Goal: Communication & Community: Answer question/provide support

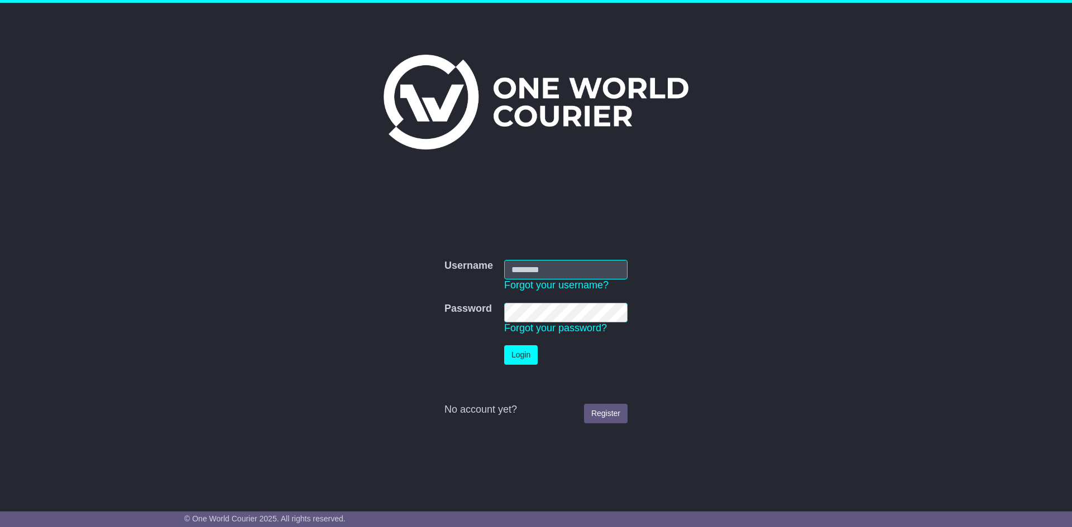
type input "**********"
click at [525, 354] on button "Login" at bounding box center [520, 356] width 33 height 20
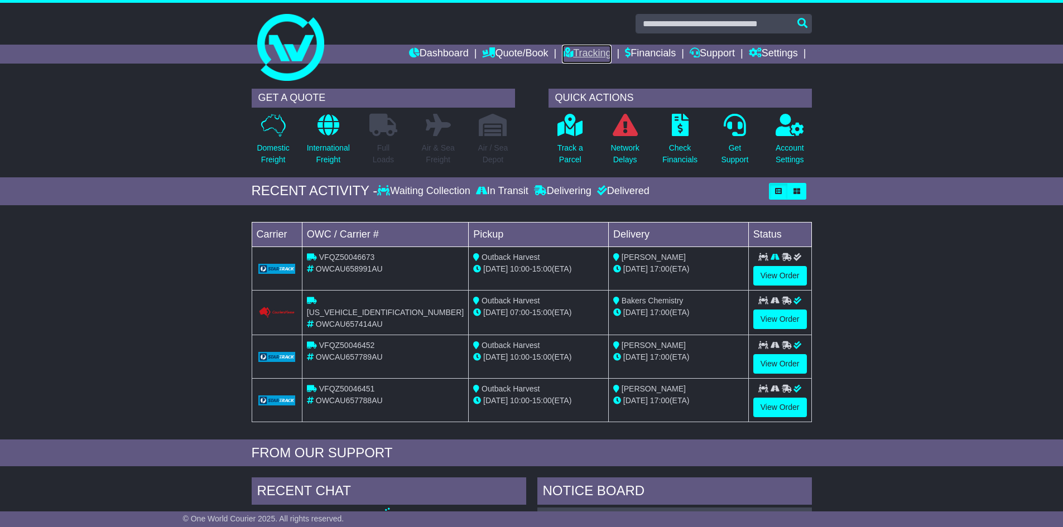
click at [588, 51] on link "Tracking" at bounding box center [586, 54] width 49 height 19
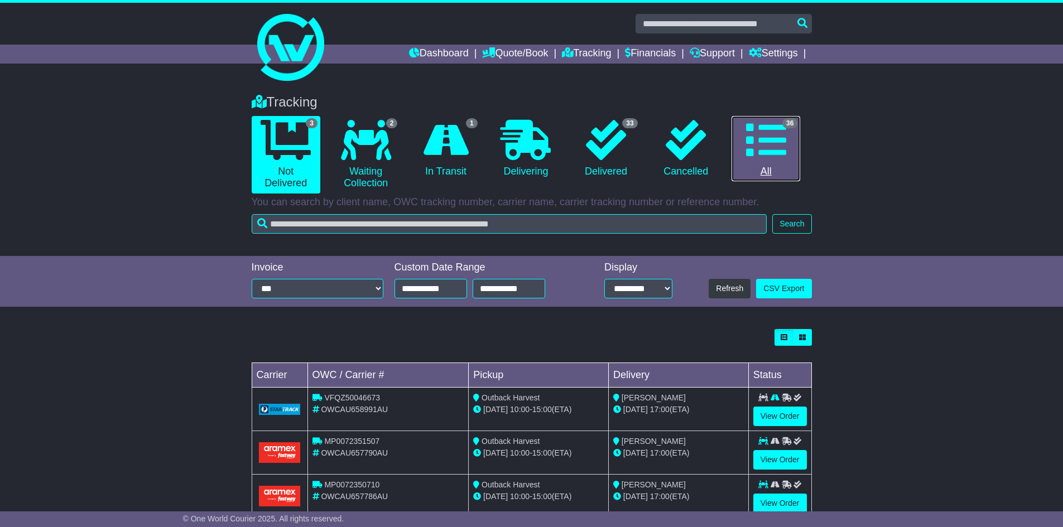
click at [769, 145] on icon at bounding box center [766, 140] width 40 height 40
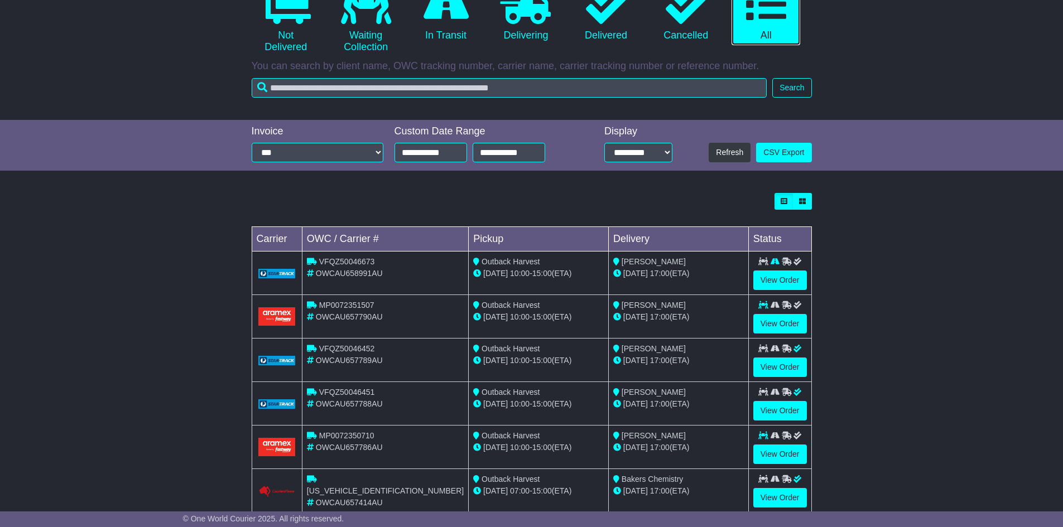
scroll to position [167, 0]
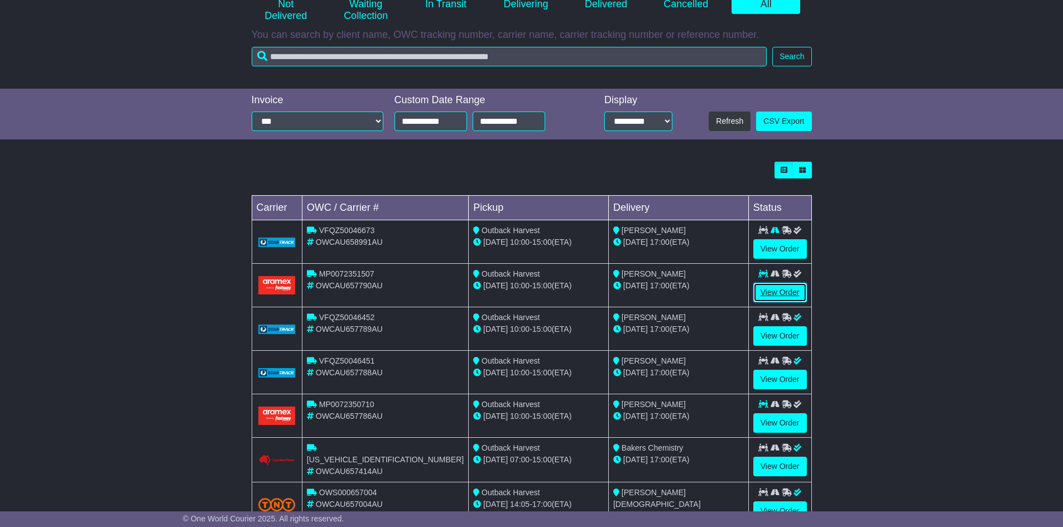
click at [767, 296] on link "View Order" at bounding box center [781, 293] width 54 height 20
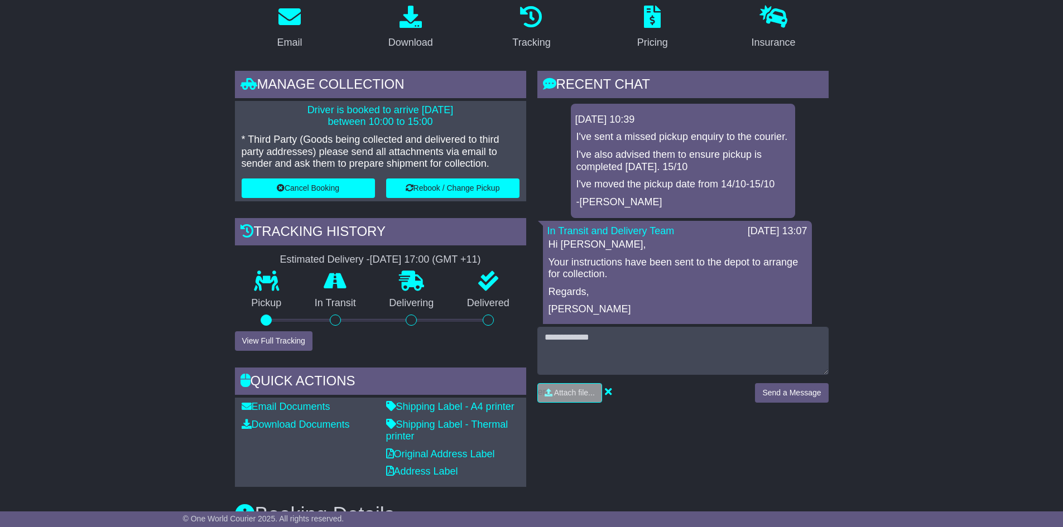
scroll to position [232, 0]
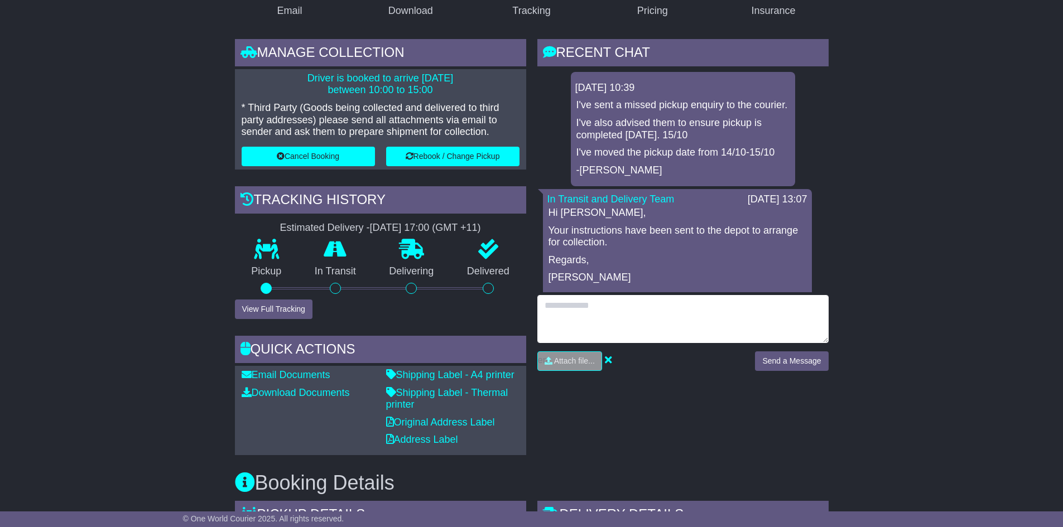
click at [741, 308] on textarea at bounding box center [683, 319] width 291 height 48
type textarea "**********"
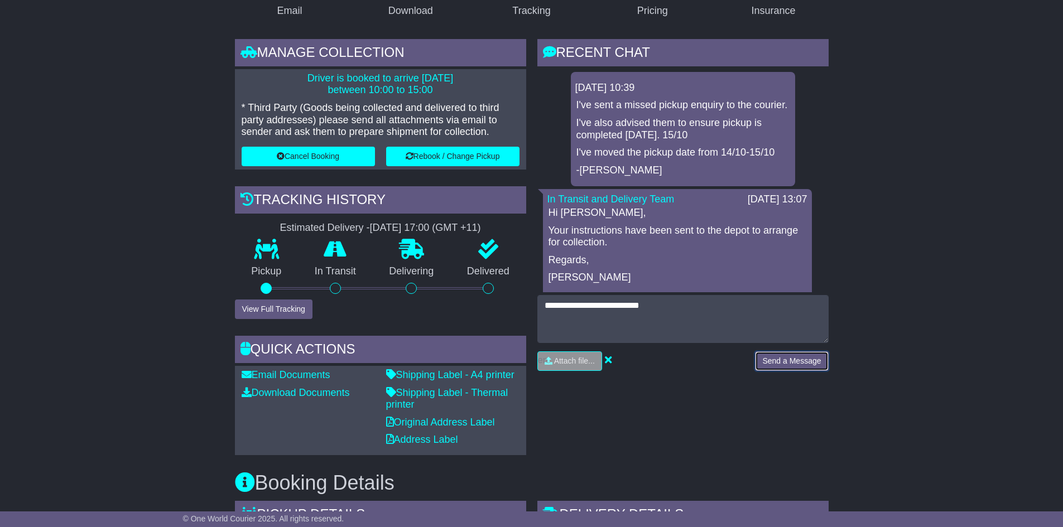
click at [812, 361] on button "Send a Message" at bounding box center [791, 362] width 73 height 20
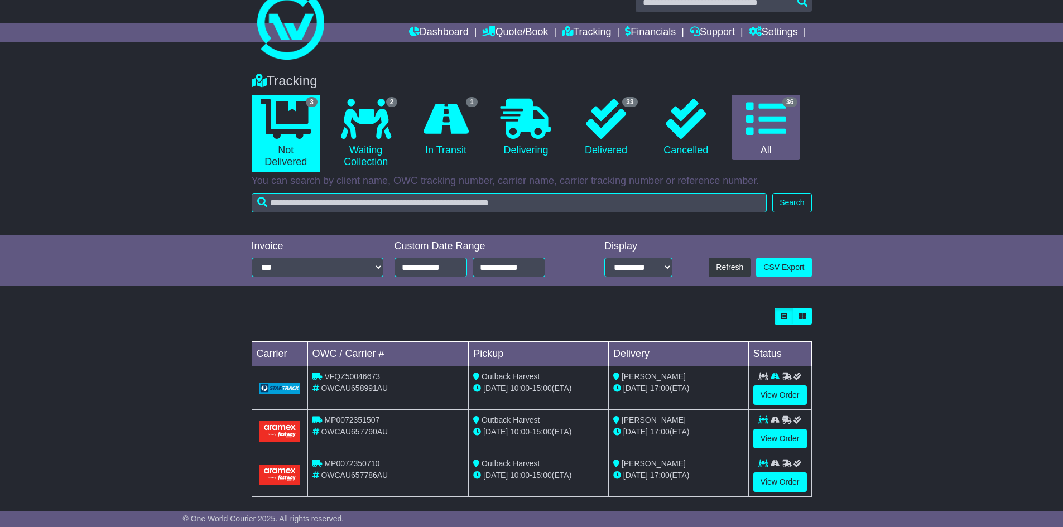
scroll to position [31, 0]
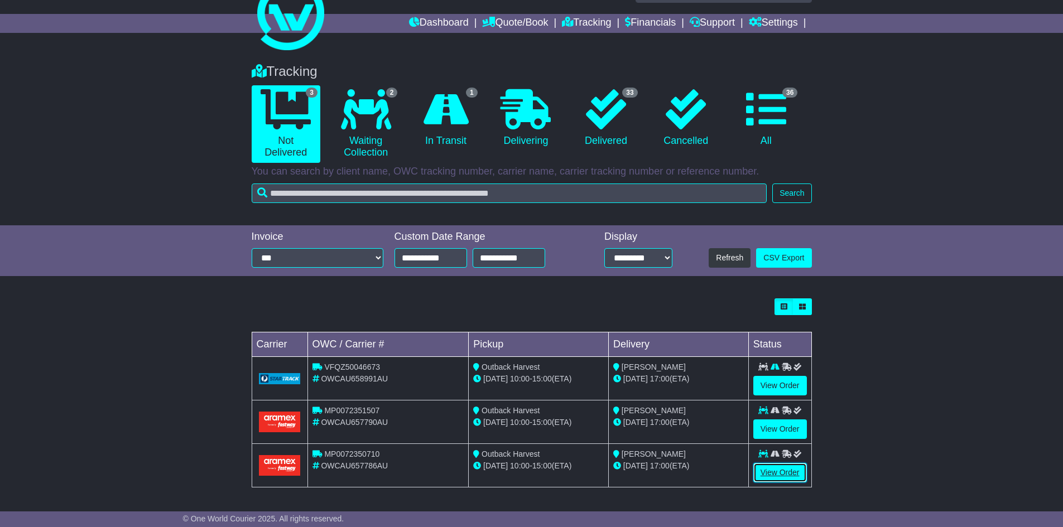
click at [771, 476] on link "View Order" at bounding box center [781, 473] width 54 height 20
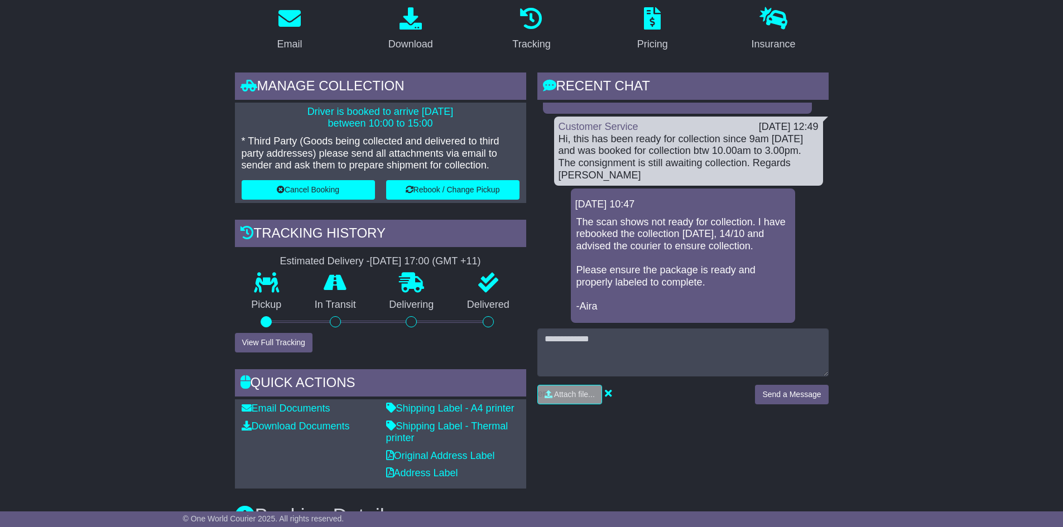
scroll to position [212, 0]
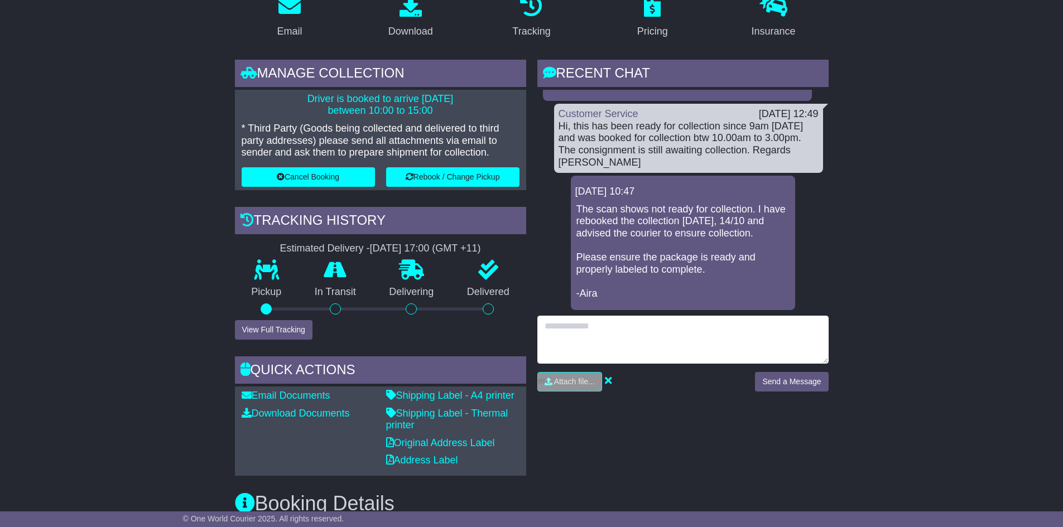
click at [730, 323] on textarea at bounding box center [683, 340] width 291 height 48
type textarea "**********"
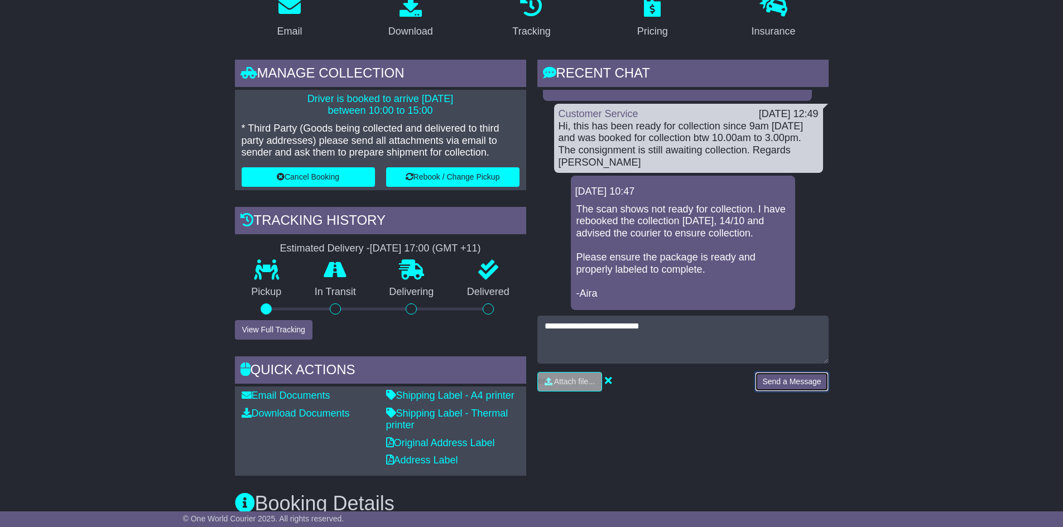
click at [812, 385] on button "Send a Message" at bounding box center [791, 382] width 73 height 20
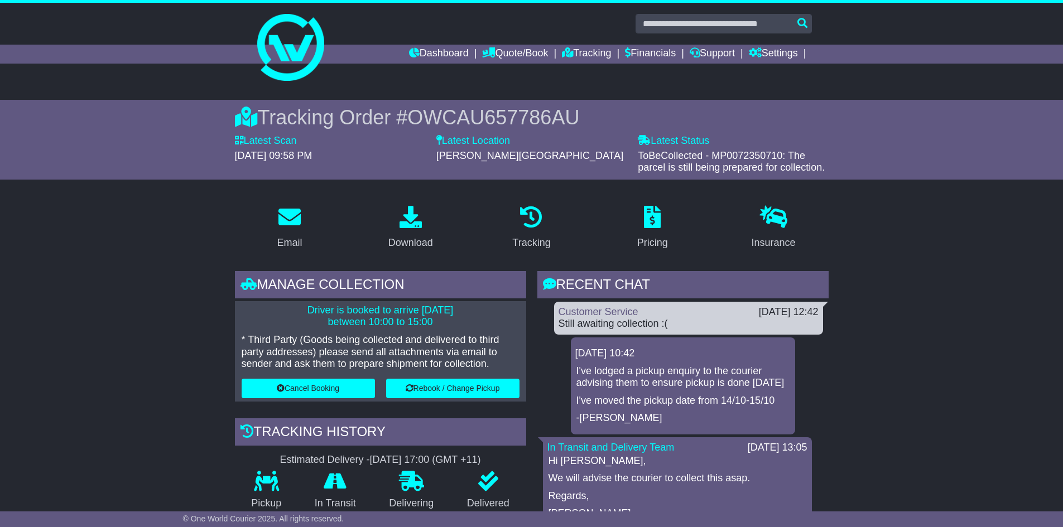
scroll to position [0, 0]
